Goal: Information Seeking & Learning: Learn about a topic

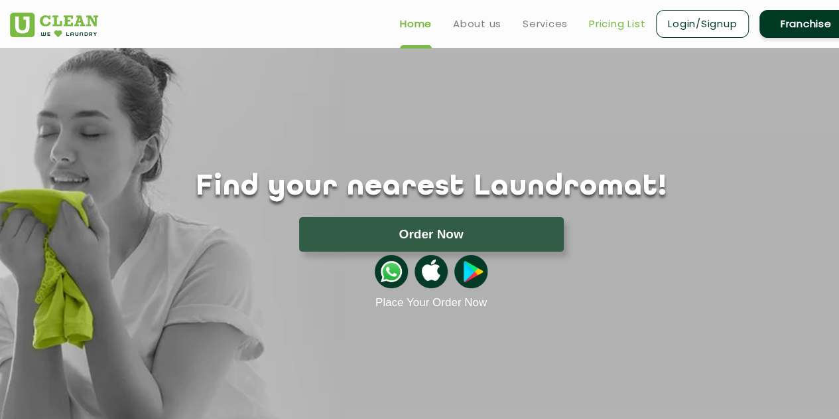
click at [596, 23] on link "Pricing List" at bounding box center [617, 24] width 56 height 16
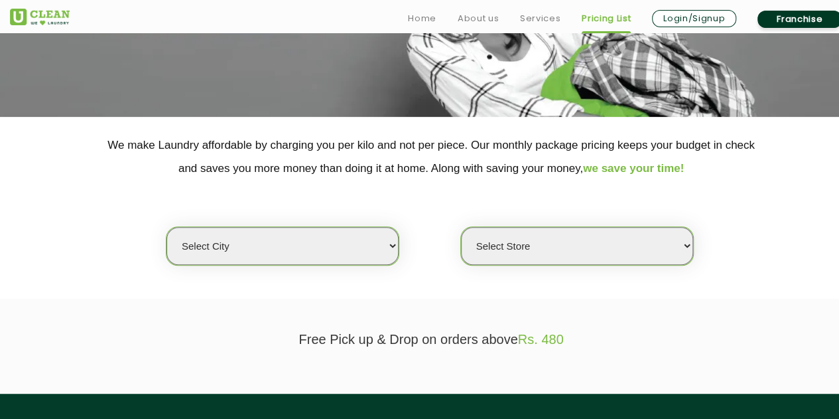
scroll to position [190, 0]
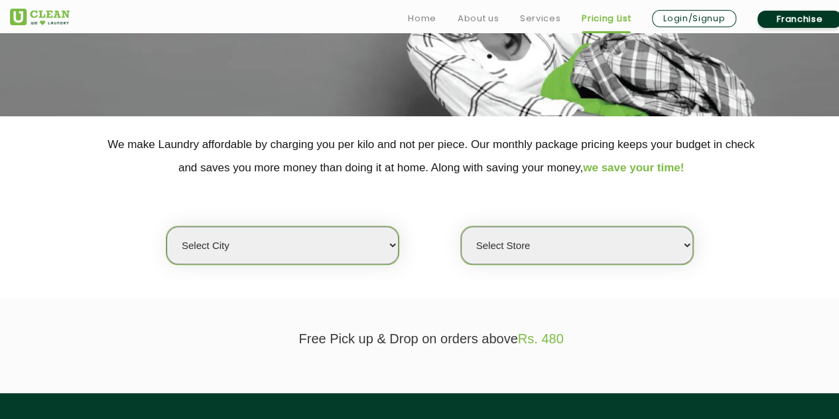
click at [367, 230] on select "Select city [GEOGRAPHIC_DATA] [GEOGRAPHIC_DATA] [GEOGRAPHIC_DATA] [GEOGRAPHIC_D…" at bounding box center [283, 245] width 232 height 38
select select "8"
click at [167, 226] on select "Select city [GEOGRAPHIC_DATA] [GEOGRAPHIC_DATA] [GEOGRAPHIC_DATA] [GEOGRAPHIC_D…" at bounding box center [283, 245] width 232 height 38
select select "0"
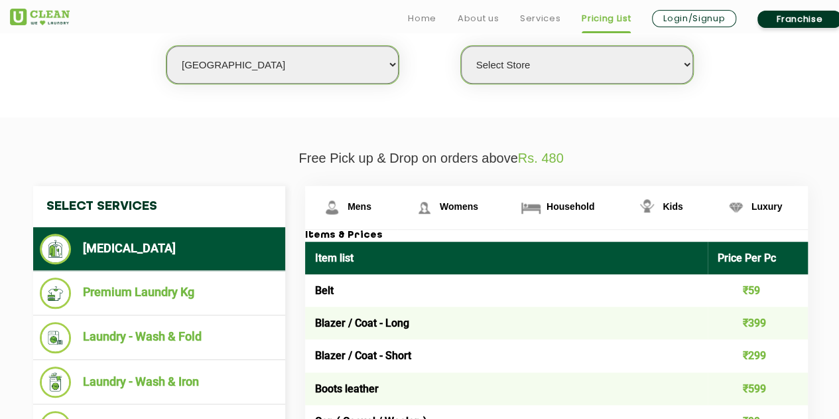
scroll to position [498, 0]
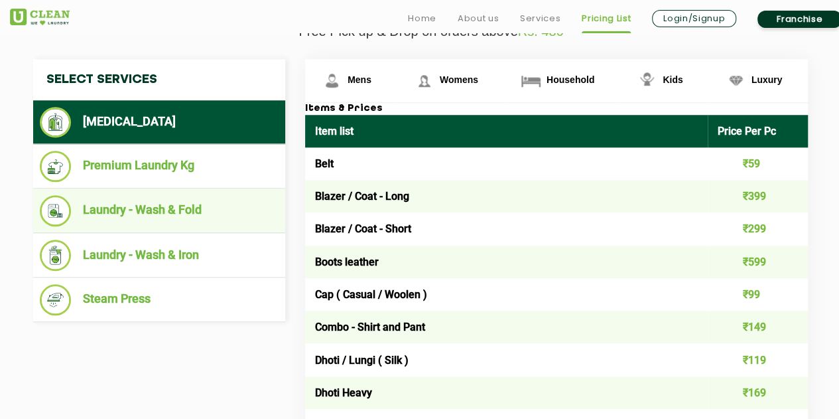
click at [161, 208] on li "Laundry - Wash & Fold" at bounding box center [159, 210] width 239 height 31
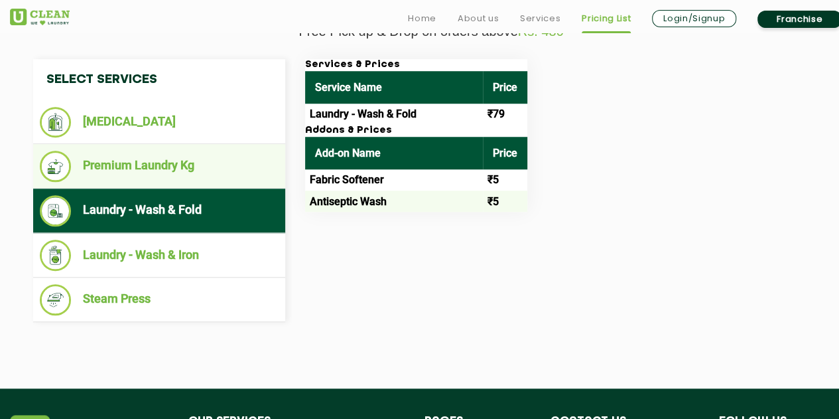
click at [154, 185] on ul "Premium Laundry Kg" at bounding box center [159, 166] width 252 height 44
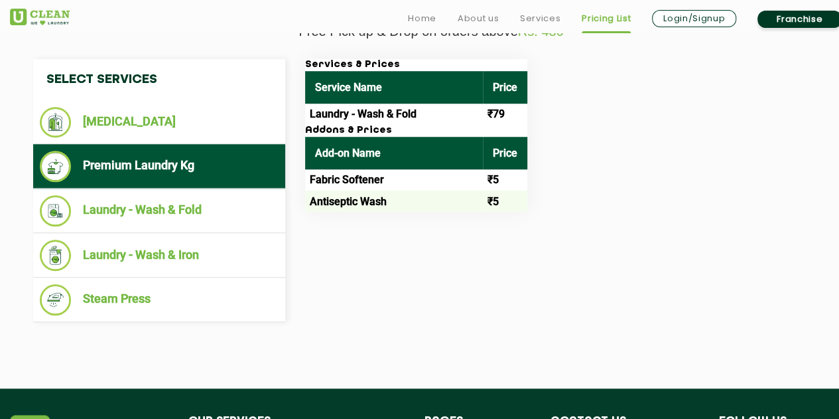
click at [129, 160] on li "Premium Laundry Kg" at bounding box center [159, 166] width 239 height 31
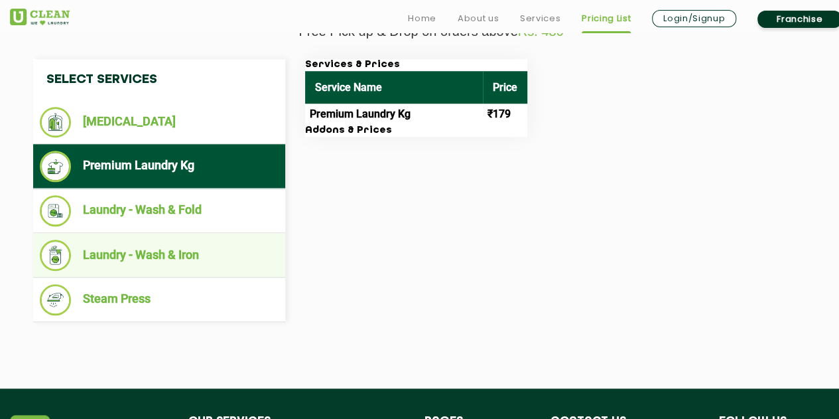
click at [143, 247] on li "Laundry - Wash & Iron" at bounding box center [159, 254] width 239 height 31
